Goal: Feedback & Contribution: Leave review/rating

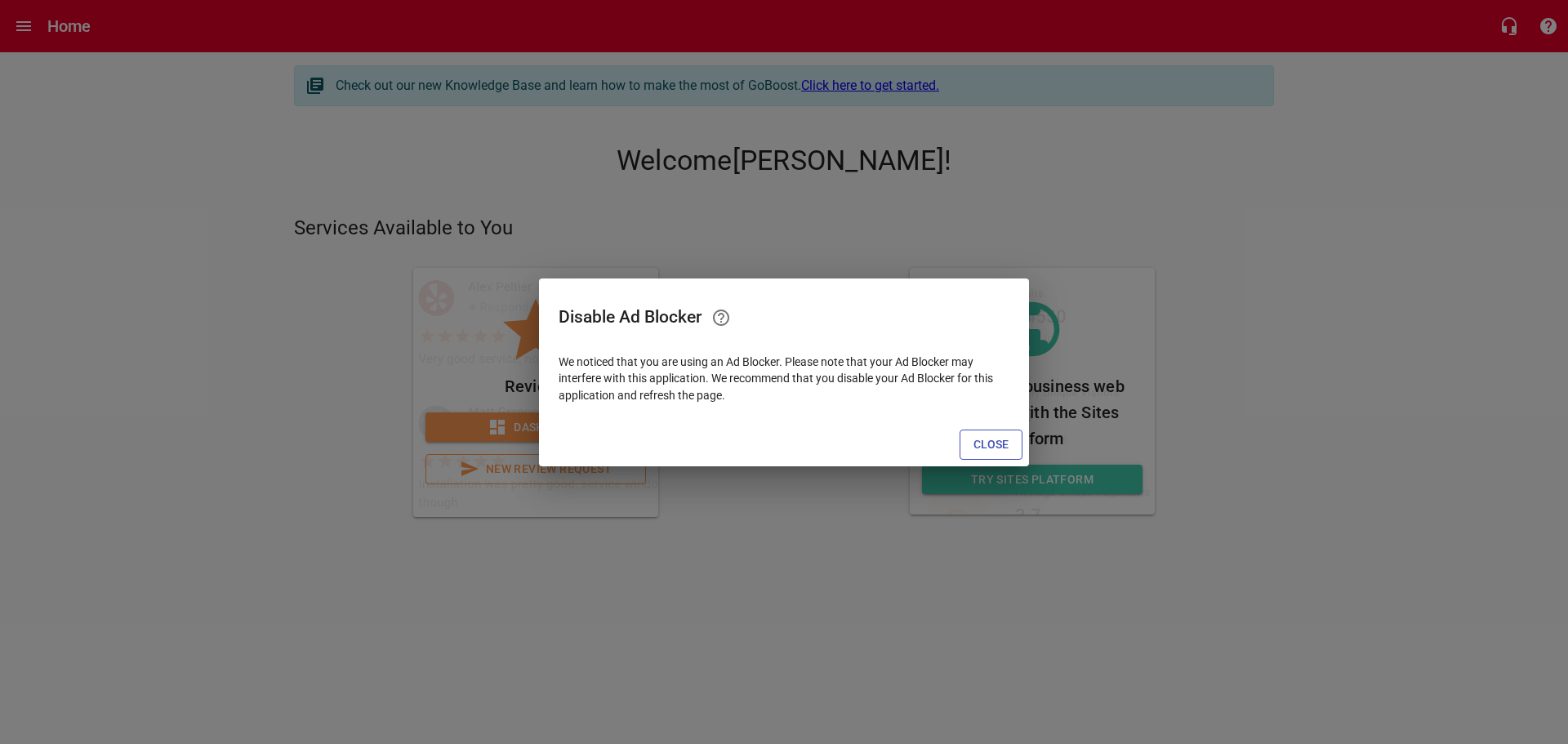
click at [987, 443] on span "Close" at bounding box center [991, 444] width 36 height 20
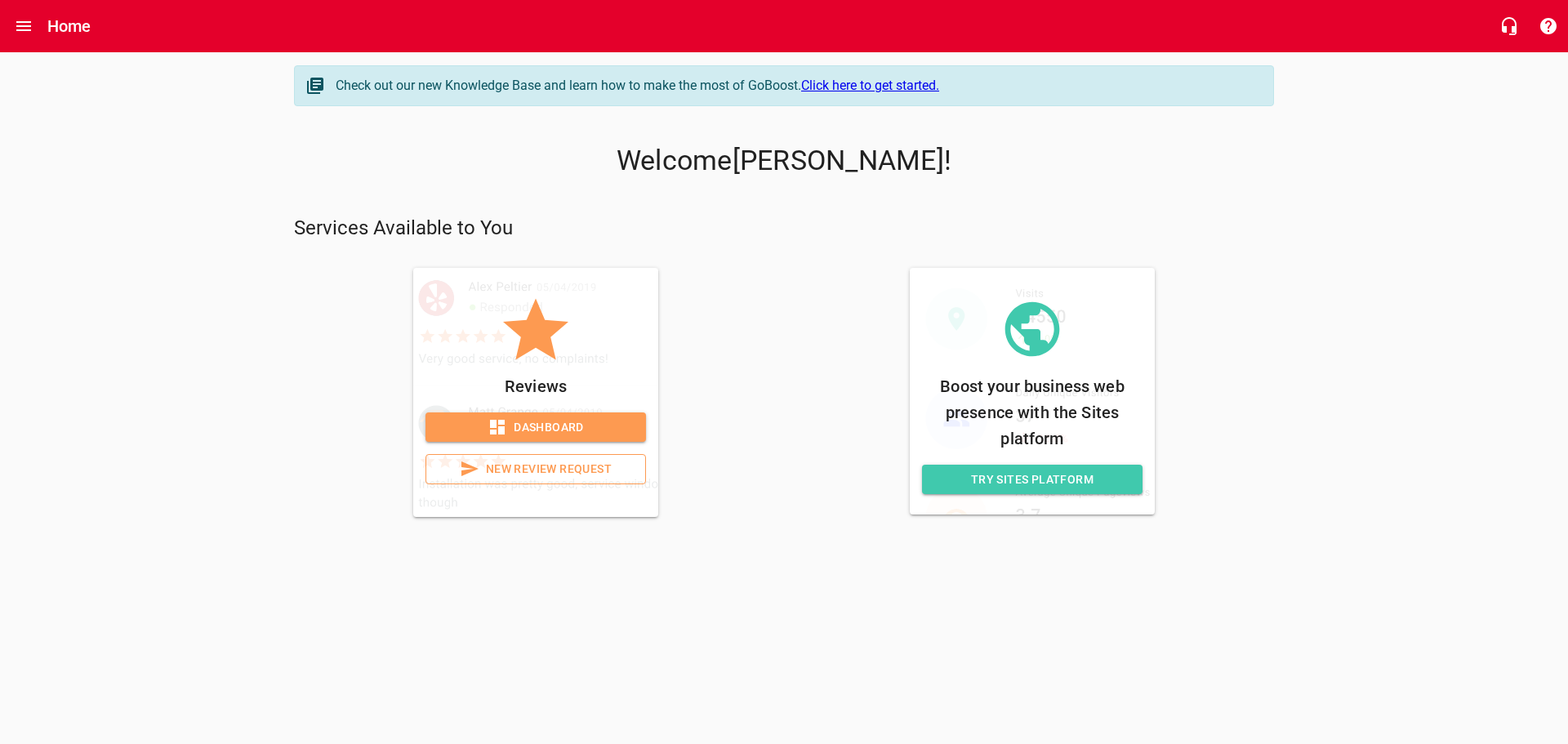
click at [554, 472] on span "New Review Request" at bounding box center [535, 469] width 193 height 20
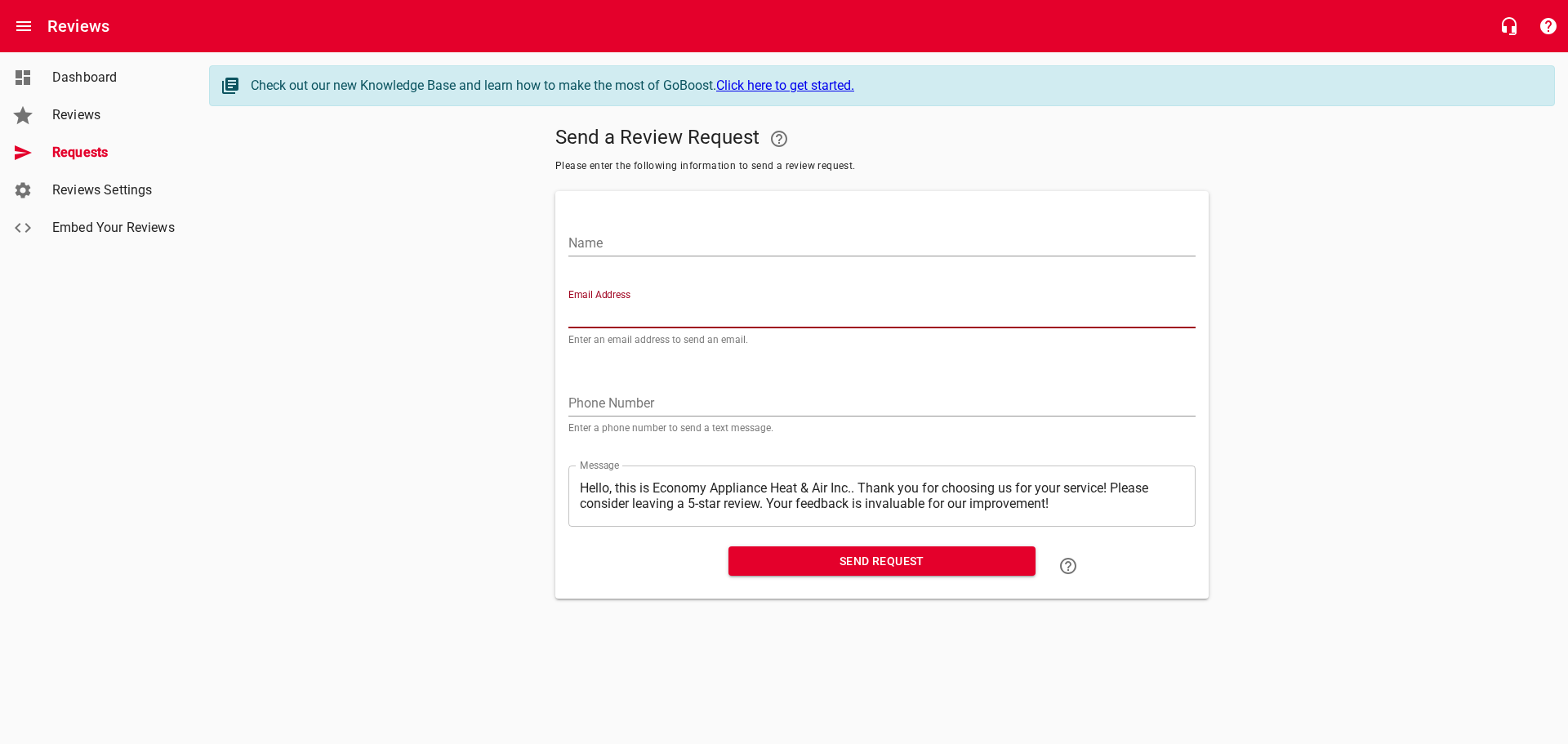
click at [600, 318] on input "Email Address" at bounding box center [882, 314] width 628 height 26
paste input "[EMAIL_ADDRESS][DOMAIN_NAME]"
type input "[EMAIL_ADDRESS][DOMAIN_NAME]"
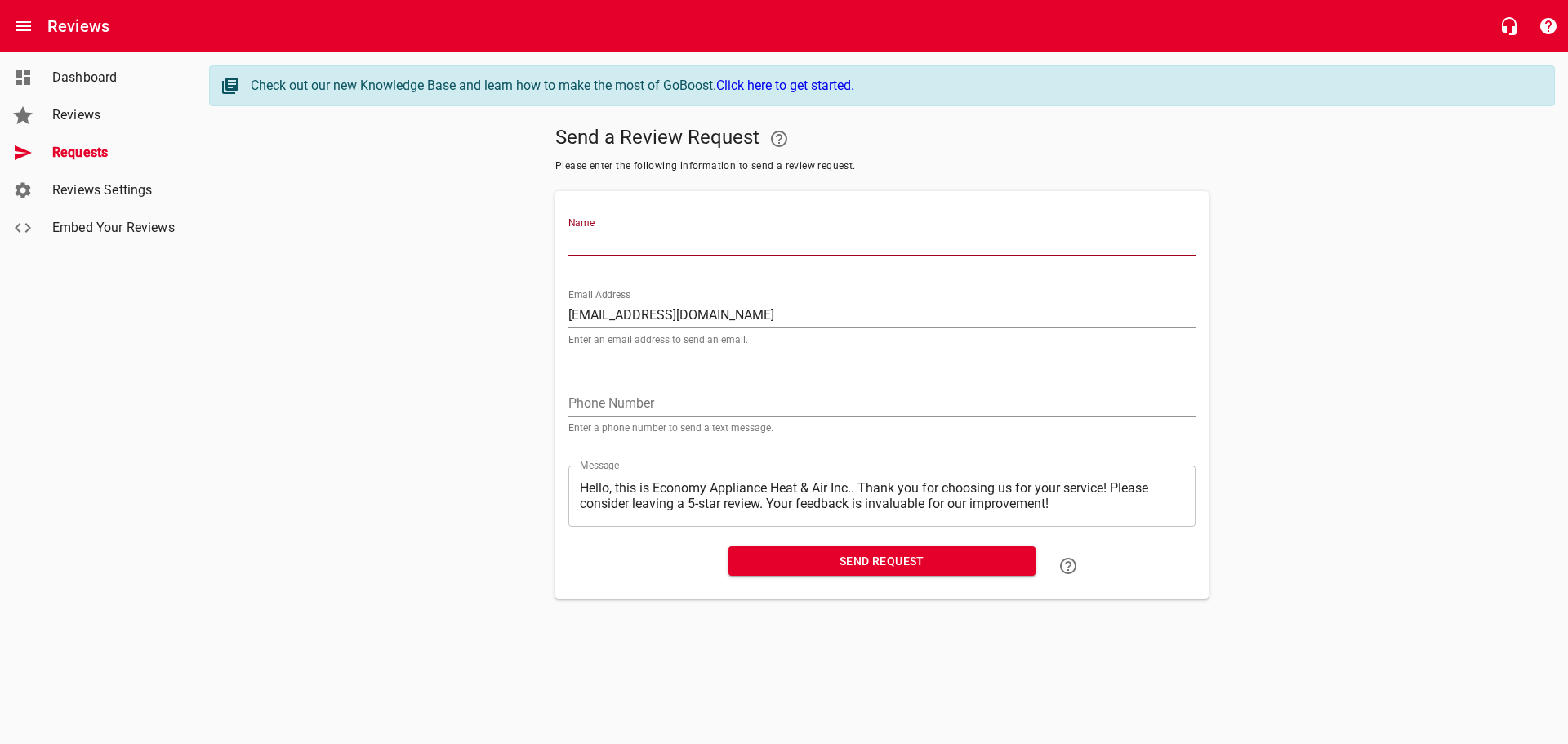
click at [630, 247] on input "Name" at bounding box center [882, 243] width 628 height 26
paste input "[PERSON_NAME]"
type input "[PERSON_NAME]"
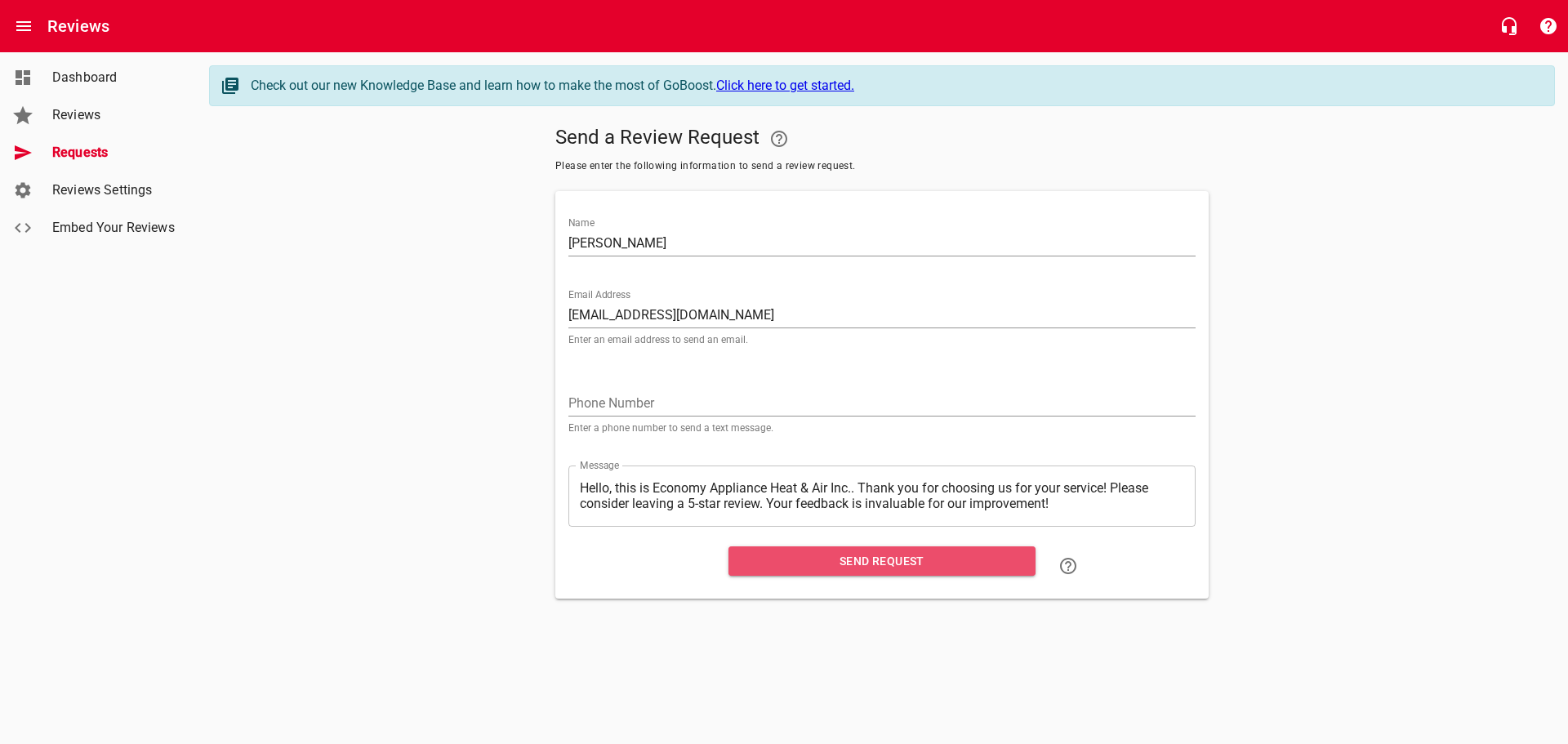
click at [814, 565] on span "Send Request" at bounding box center [883, 561] width 281 height 20
